Goal: Task Accomplishment & Management: Manage account settings

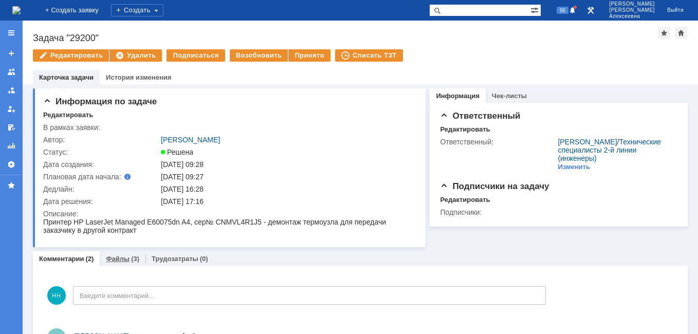
click at [117, 253] on div "Файлы (3)" at bounding box center [123, 258] width 46 height 15
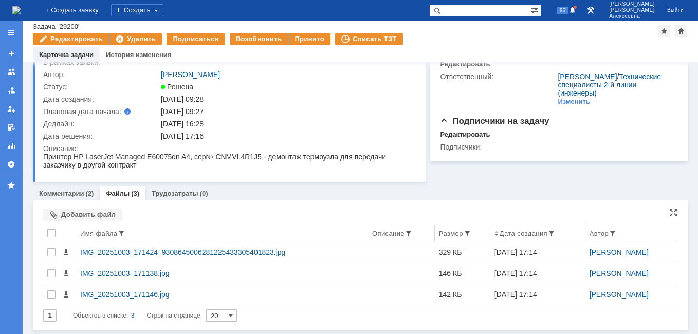
scroll to position [43, 0]
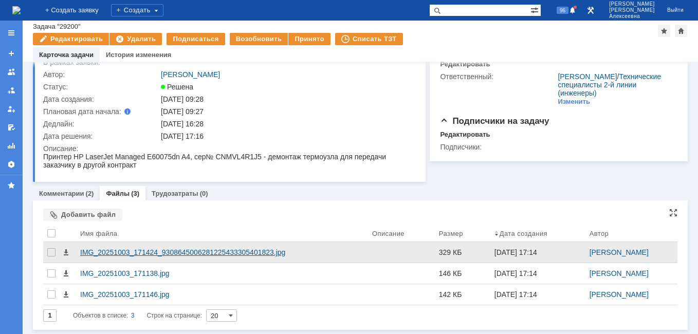
click at [162, 248] on div "IMG_20251003_171424_9308645006281225433305401823.jpg" at bounding box center [222, 252] width 284 height 8
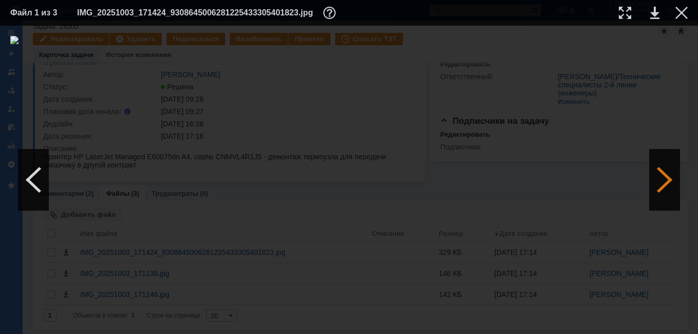
click at [662, 187] on div at bounding box center [664, 180] width 31 height 62
click at [655, 10] on link at bounding box center [654, 13] width 9 height 12
click at [659, 186] on div at bounding box center [664, 180] width 31 height 62
click at [654, 10] on link at bounding box center [654, 13] width 9 height 12
click at [677, 15] on div at bounding box center [681, 13] width 12 height 12
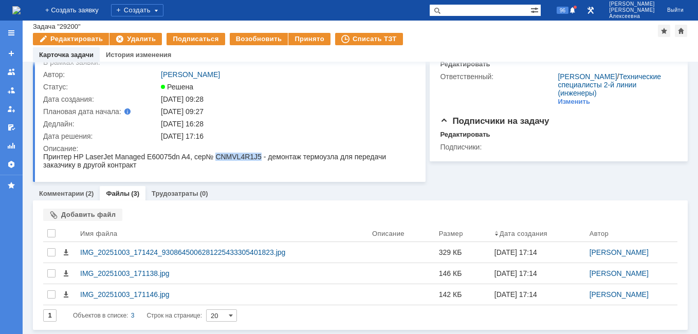
drag, startPoint x: 258, startPoint y: 158, endPoint x: 213, endPoint y: 158, distance: 44.7
click at [213, 158] on div "Принтер HP LaserJet Managed E60075dn A4, сер№ CNMVL4R1J5 - демонтаж термоузла д…" at bounding box center [225, 161] width 365 height 16
copy div "CNMVL4R1J5"
click at [299, 40] on div "Принято" at bounding box center [309, 39] width 42 height 12
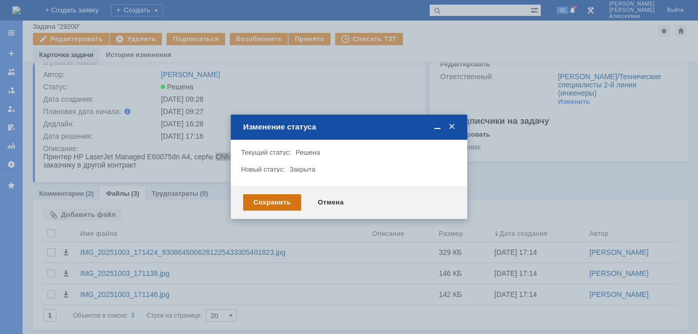
click at [276, 204] on div "Сохранить" at bounding box center [272, 202] width 58 height 16
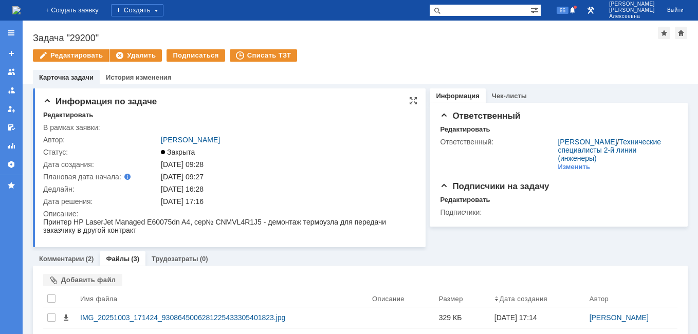
scroll to position [0, 0]
click at [21, 14] on img at bounding box center [16, 10] width 8 height 8
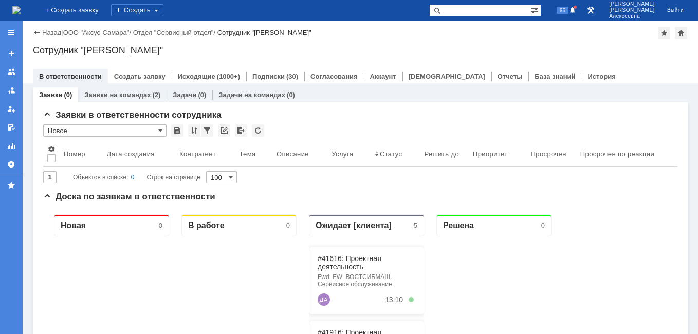
click at [510, 10] on input "text" at bounding box center [479, 10] width 101 height 12
type input "29200"
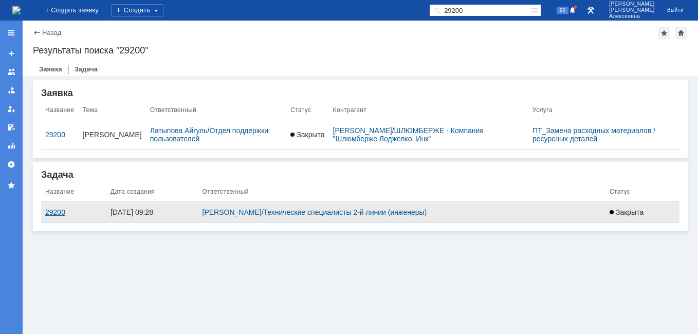
click at [52, 213] on div "29200" at bounding box center [73, 212] width 57 height 8
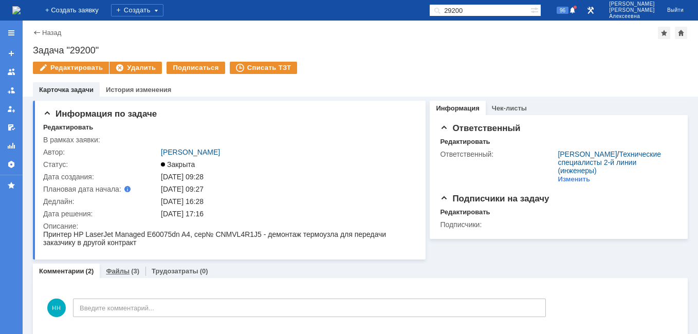
click at [118, 270] on link "Файлы" at bounding box center [118, 271] width 24 height 8
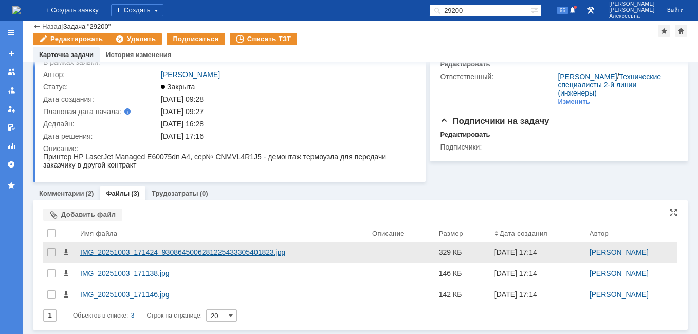
scroll to position [43, 0]
click at [99, 255] on div "IMG_20251003_171424_9308645006281225433305401823.jpg" at bounding box center [222, 252] width 284 height 8
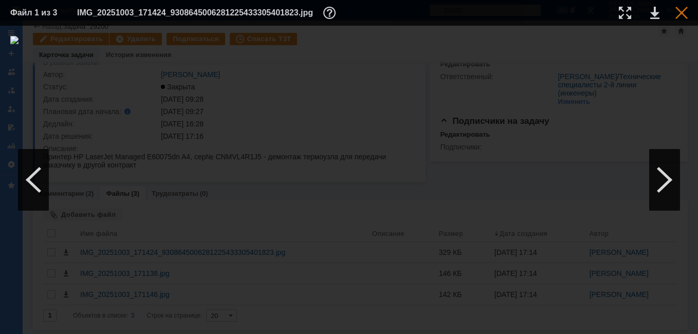
click at [681, 13] on div at bounding box center [681, 13] width 12 height 12
